Goal: Check status: Check status

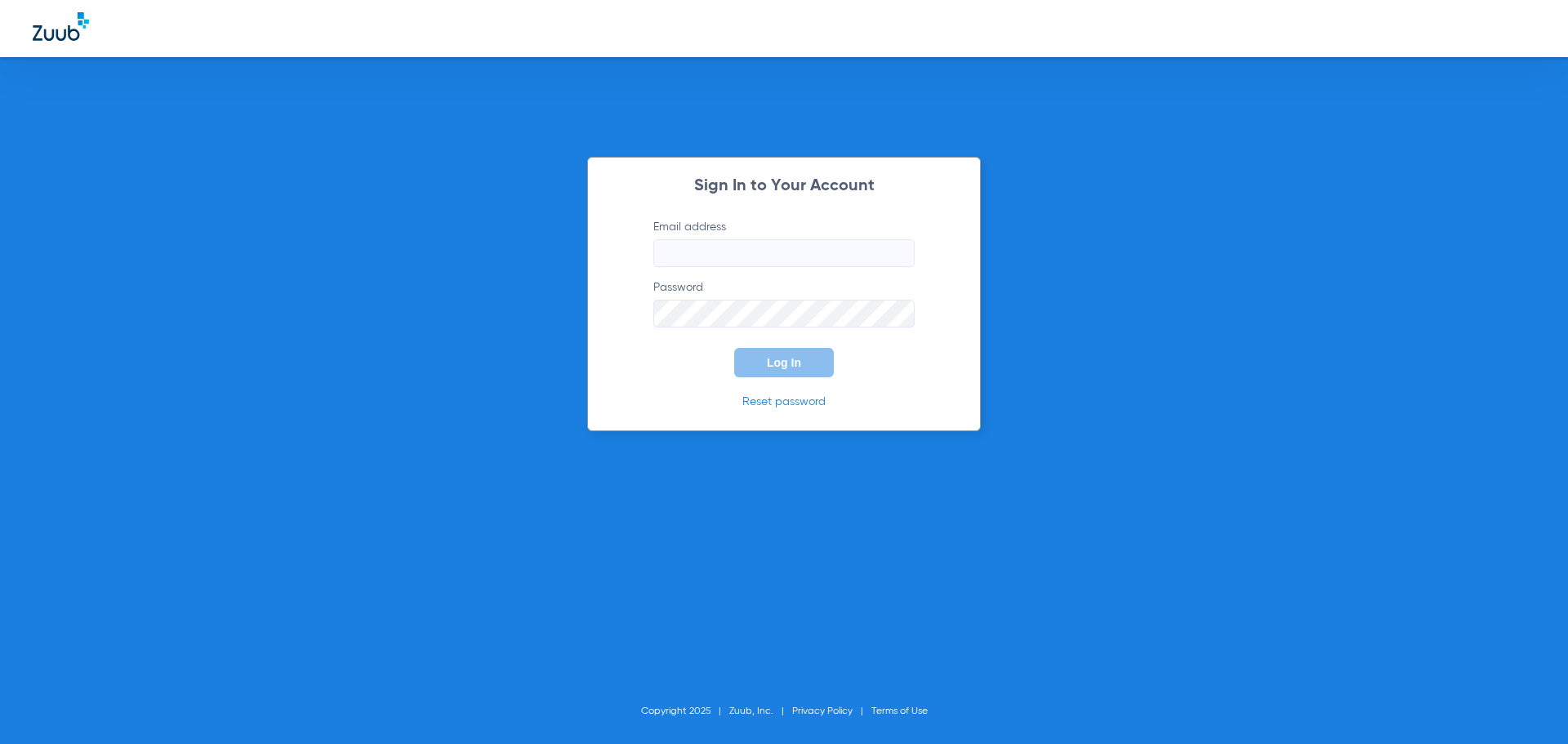
click at [750, 261] on input "Email address" at bounding box center [784, 252] width 261 height 28
type input "[EMAIL_ADDRESS][DOMAIN_NAME]"
click at [734, 348] on button "Log In" at bounding box center [784, 362] width 99 height 30
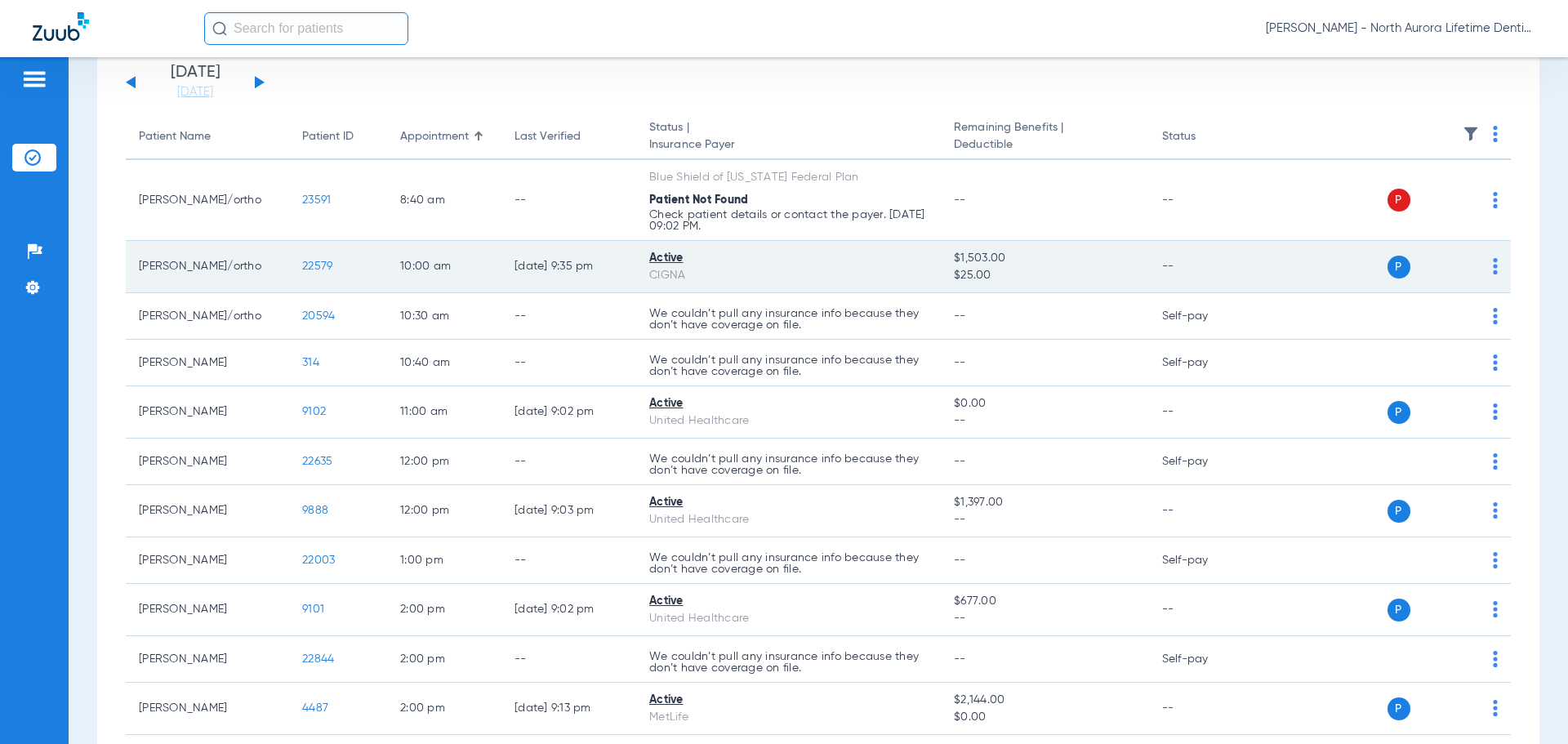
scroll to position [82, 0]
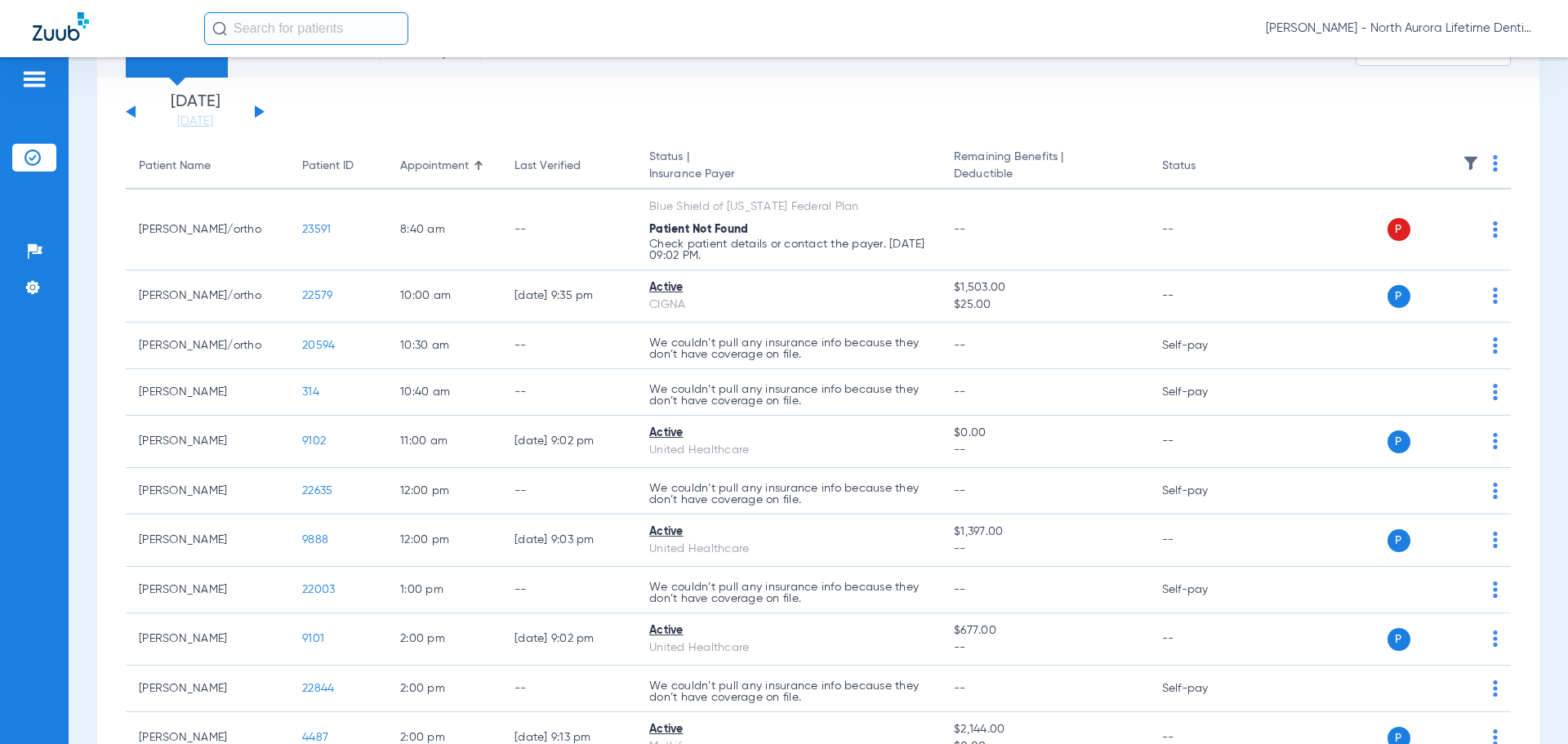
click at [252, 109] on div "[DATE] [DATE] [DATE] [DATE] [DATE] [DATE] [DATE] [DATE] [DATE] [DATE] [DATE] [D…" at bounding box center [196, 111] width 139 height 36
click at [254, 114] on button at bounding box center [259, 111] width 10 height 13
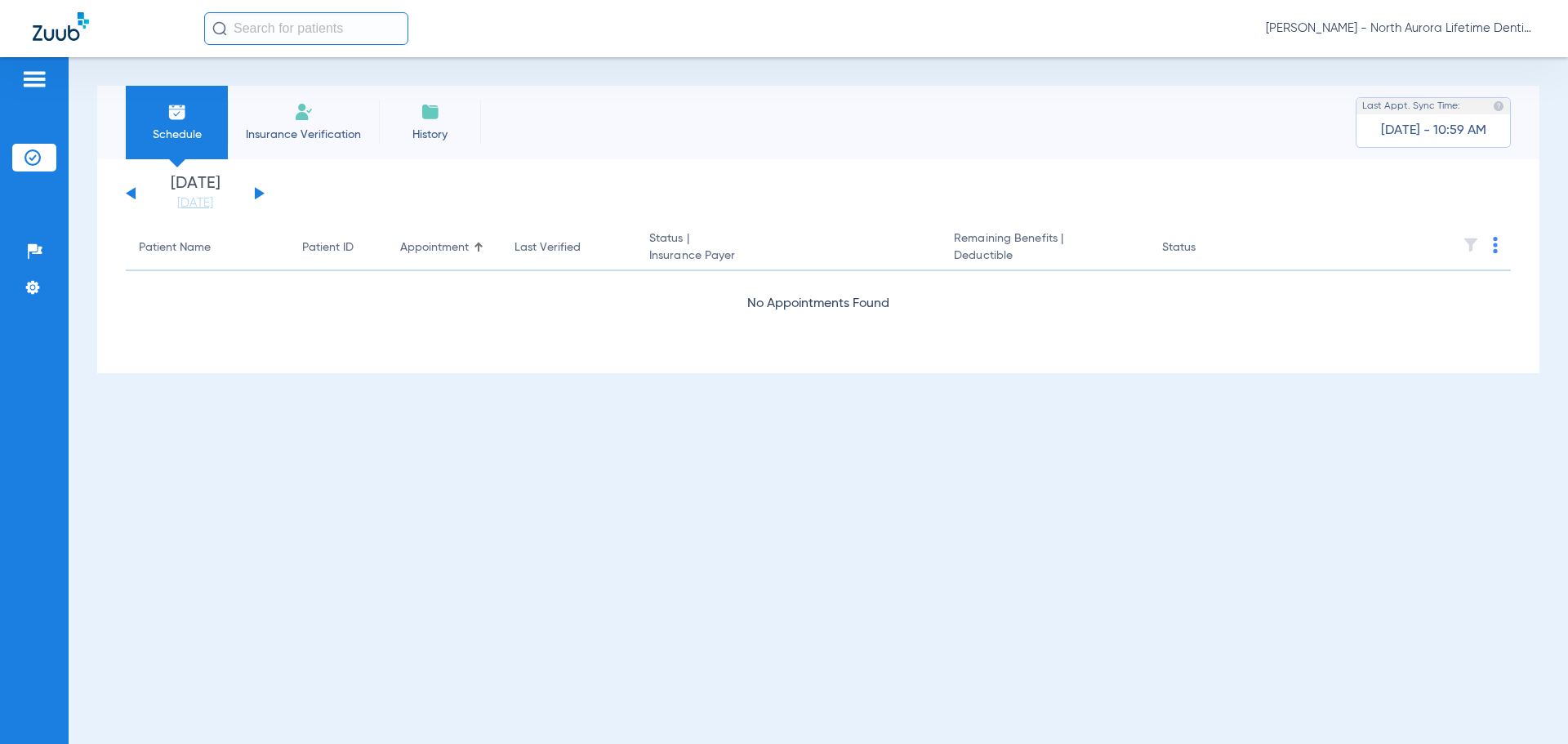
click at [255, 195] on button at bounding box center [259, 193] width 10 height 13
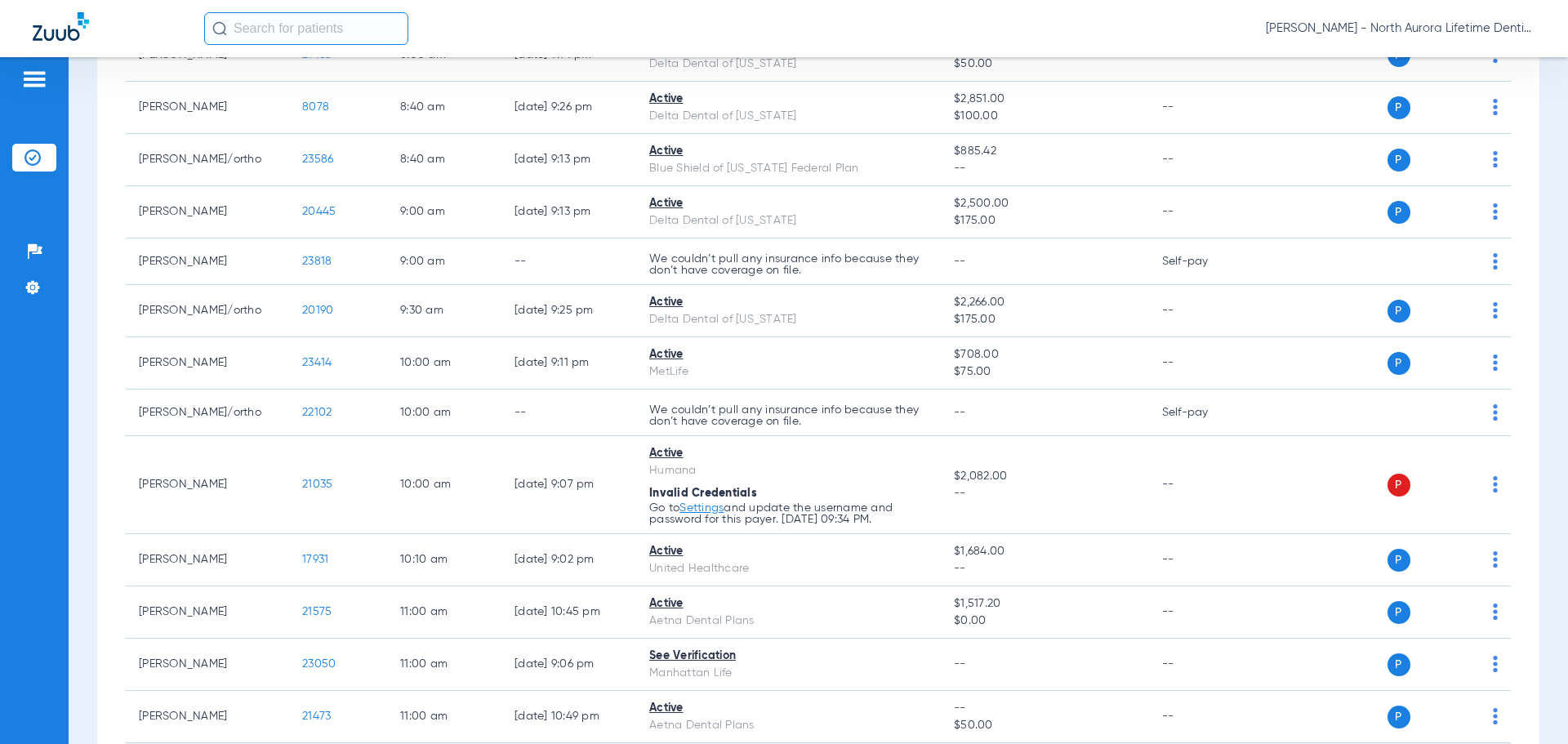
scroll to position [409, 0]
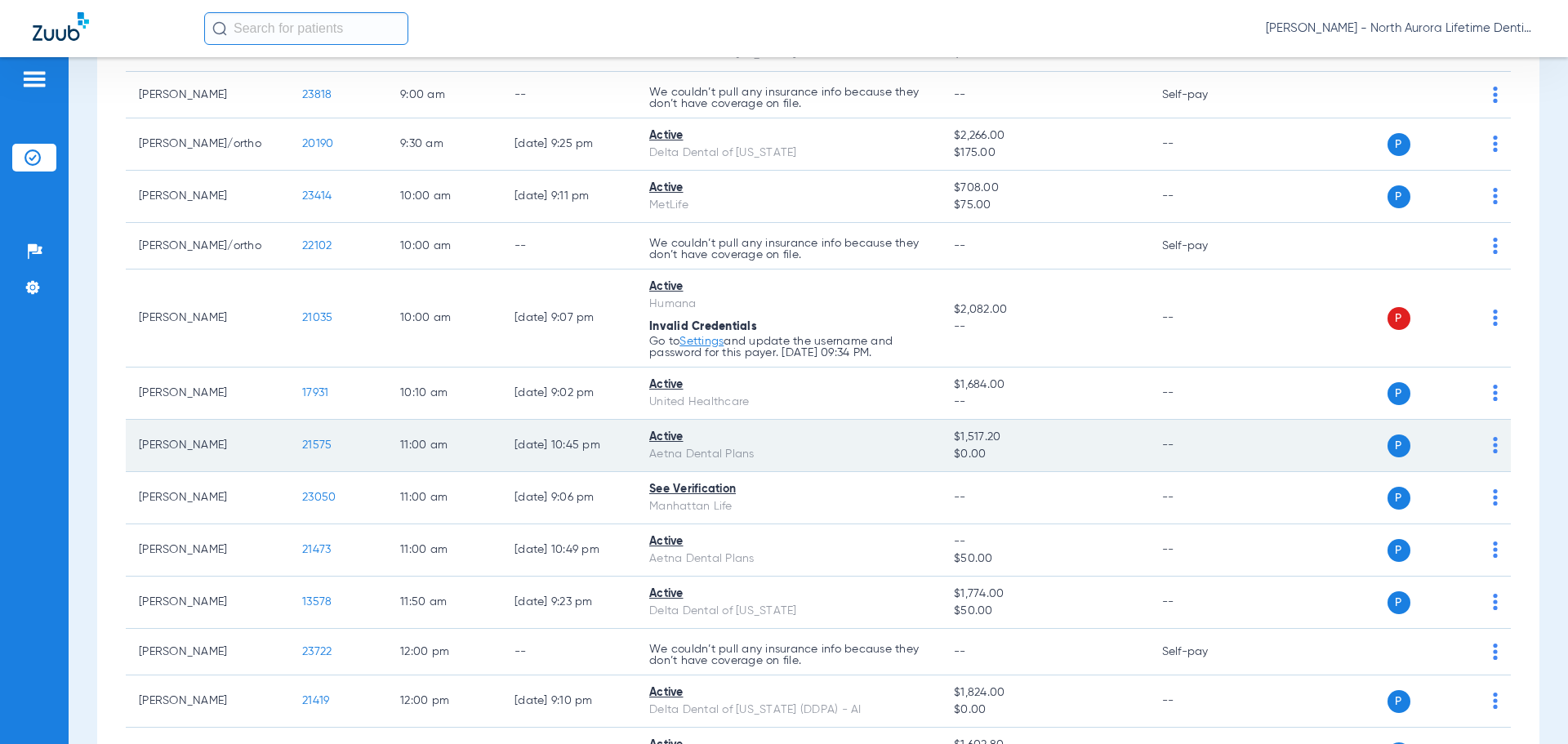
click at [313, 448] on span "21575" at bounding box center [317, 445] width 30 height 12
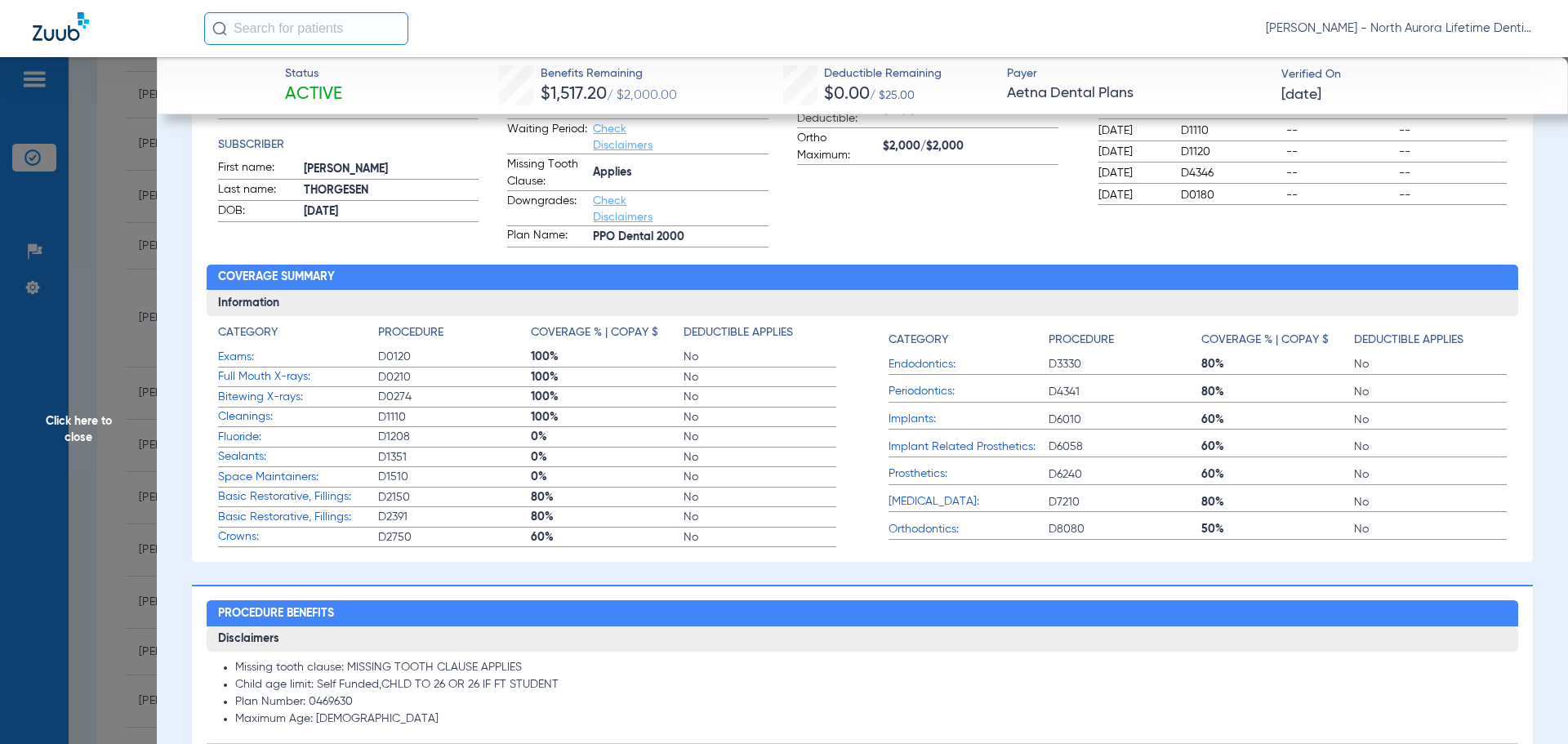
scroll to position [82, 0]
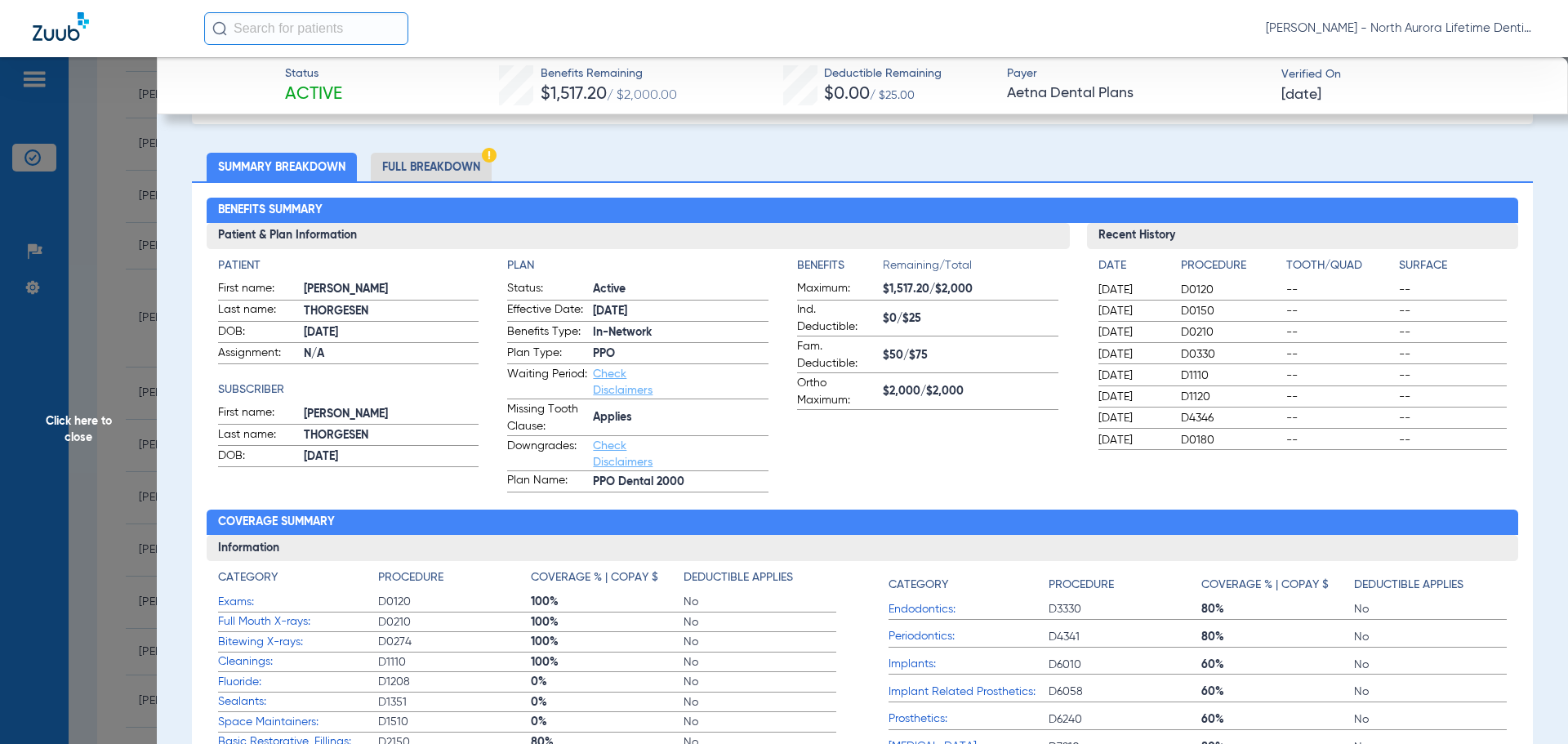
click at [411, 163] on li "Full Breakdown" at bounding box center [431, 167] width 120 height 29
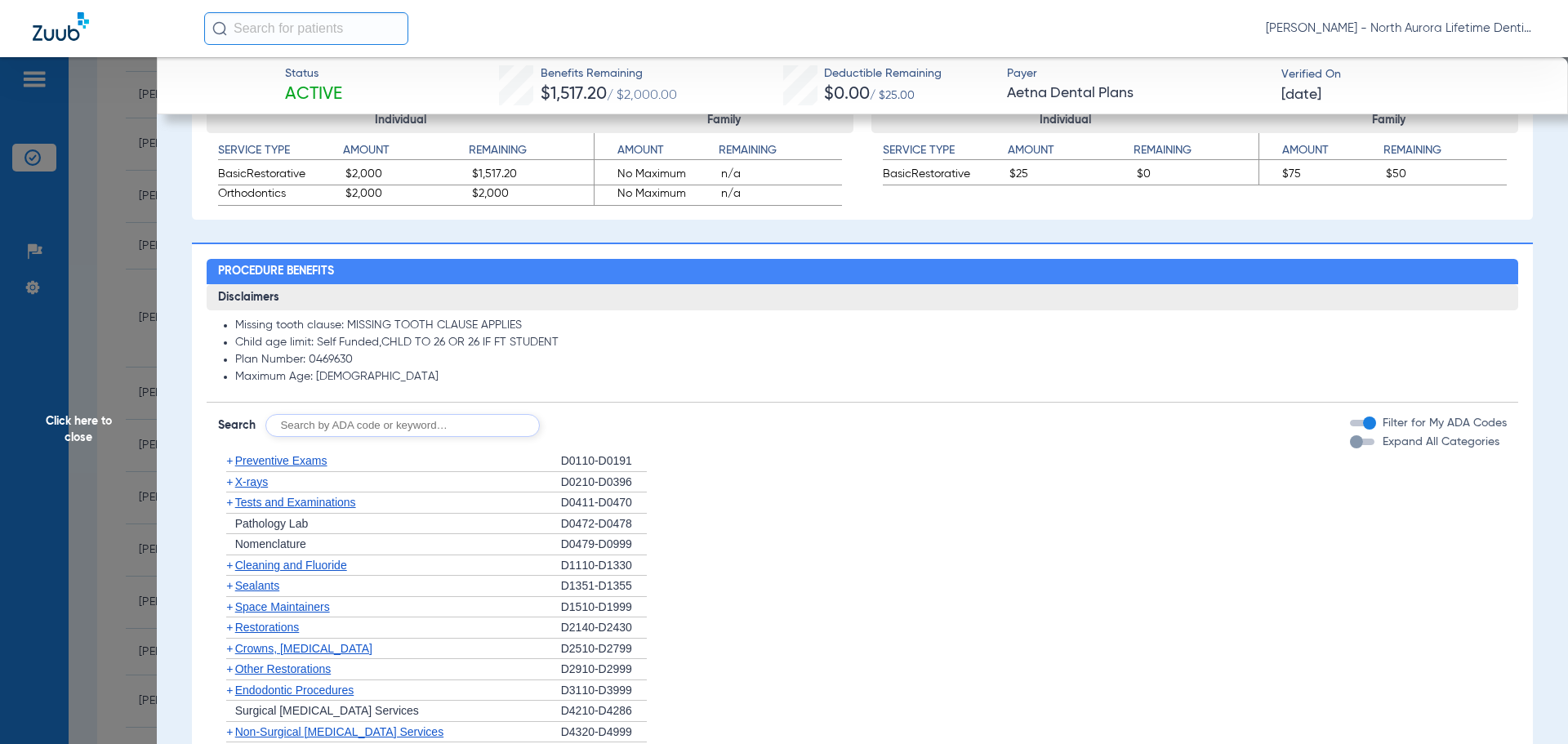
scroll to position [1244, 0]
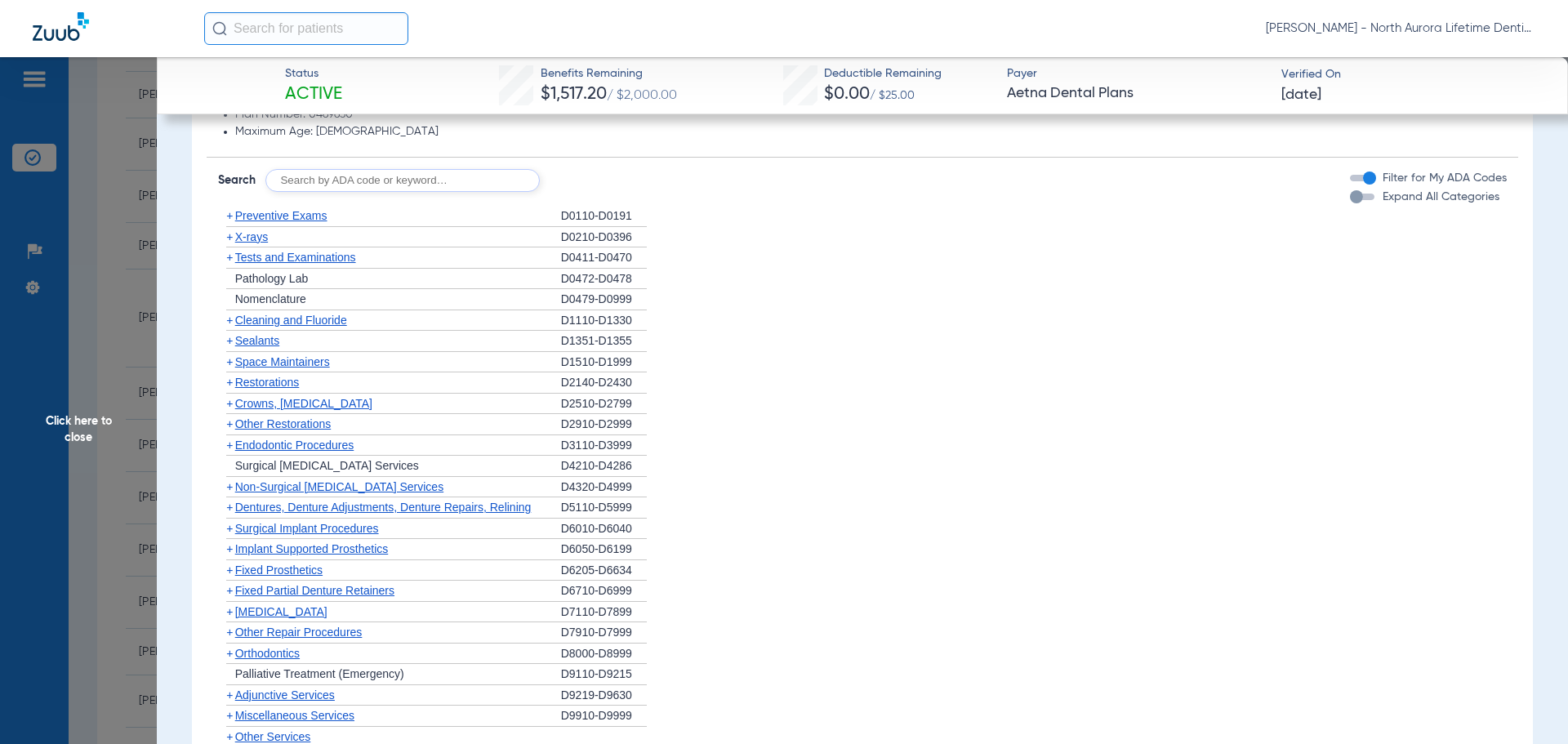
click at [1350, 203] on div "button" at bounding box center [1357, 197] width 13 height 13
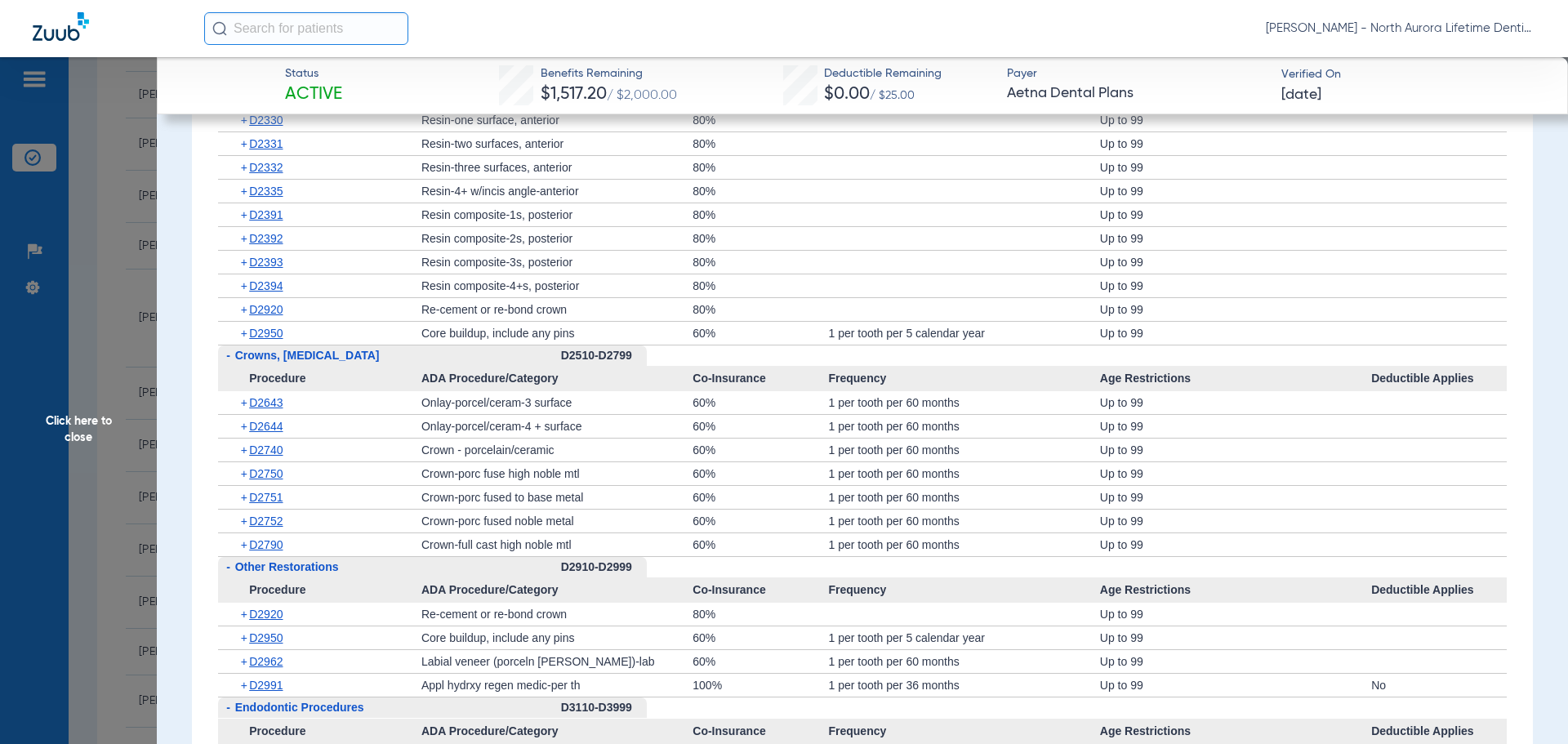
scroll to position [2387, 0]
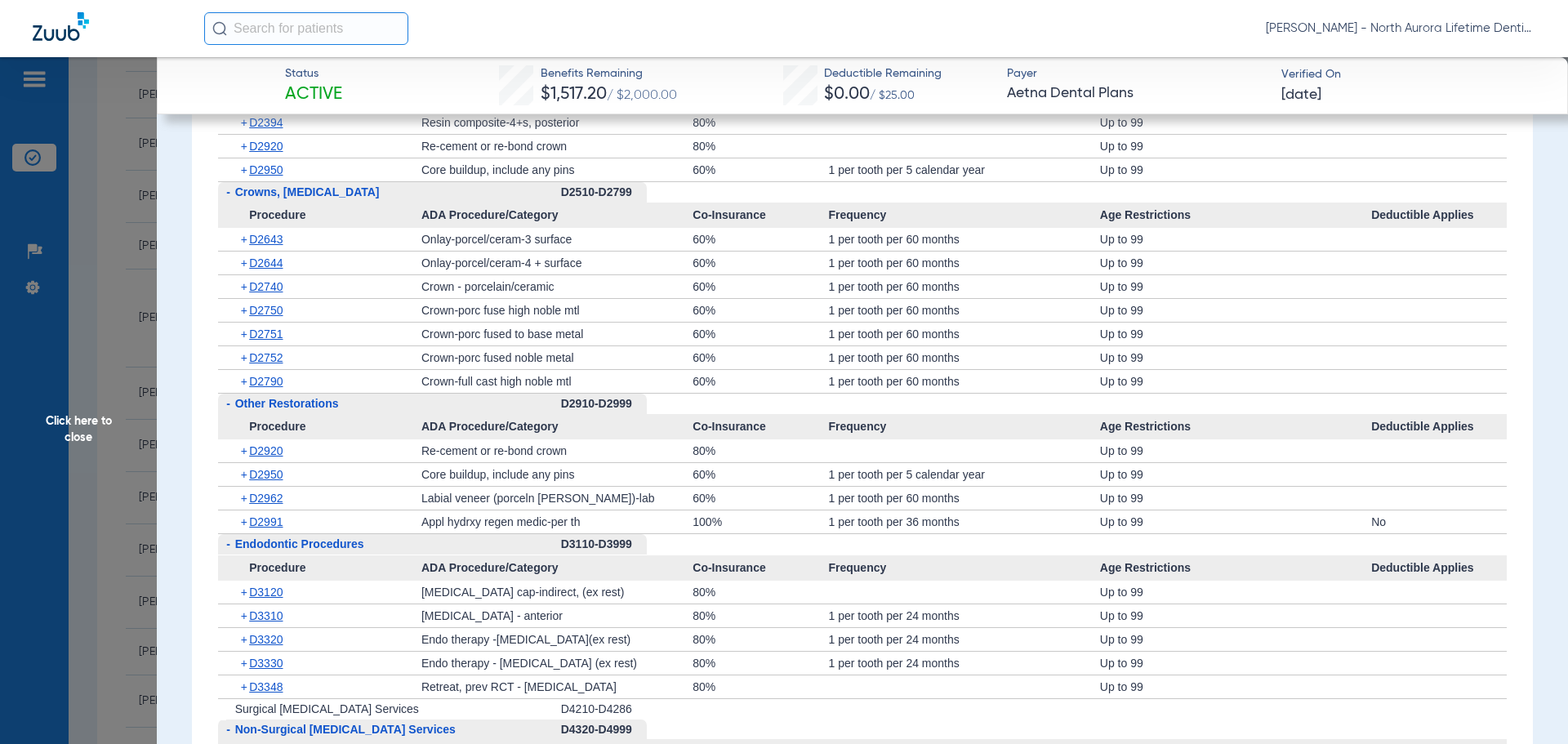
click at [73, 424] on span "Click here to close" at bounding box center [78, 429] width 157 height 744
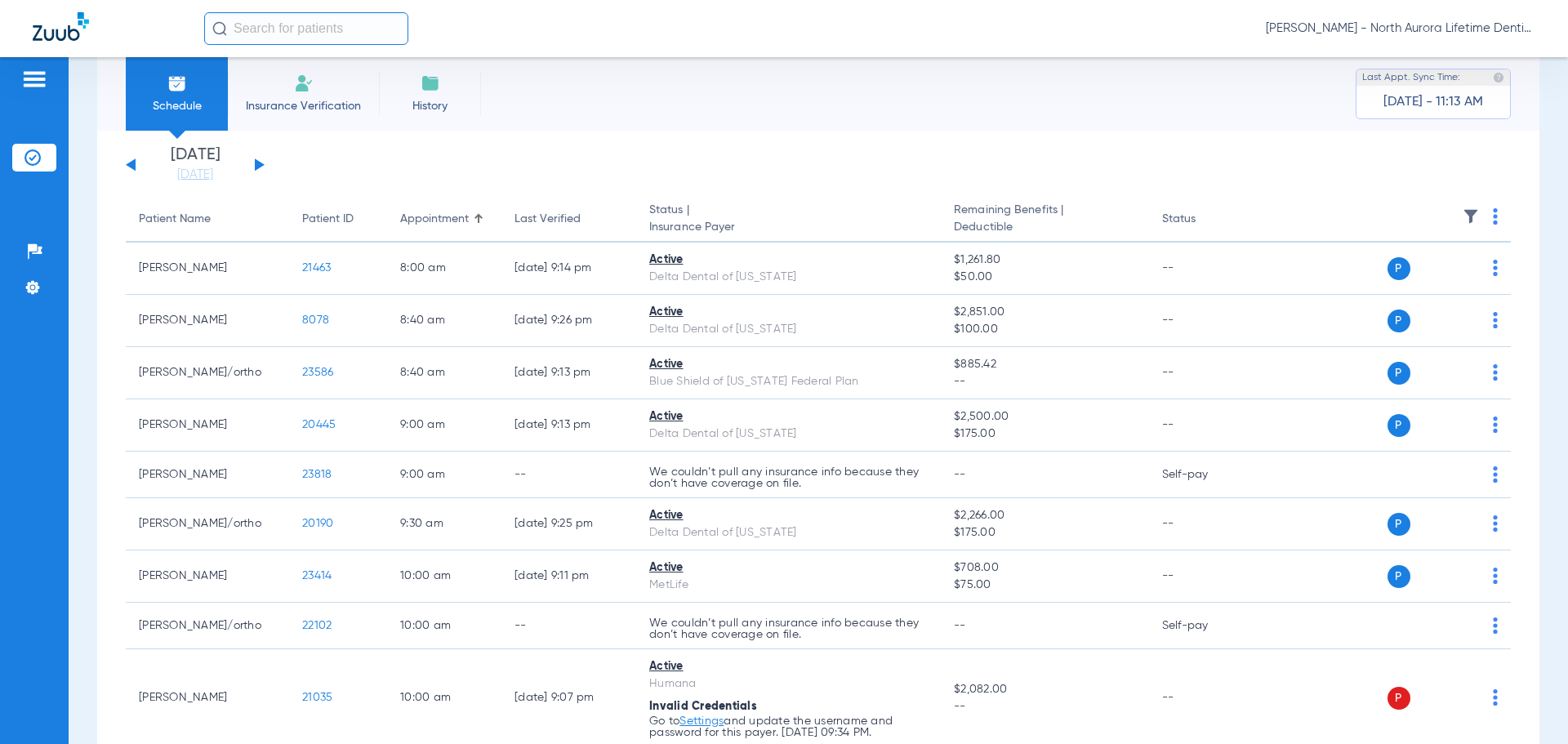
scroll to position [0, 0]
